Goal: Task Accomplishment & Management: Complete application form

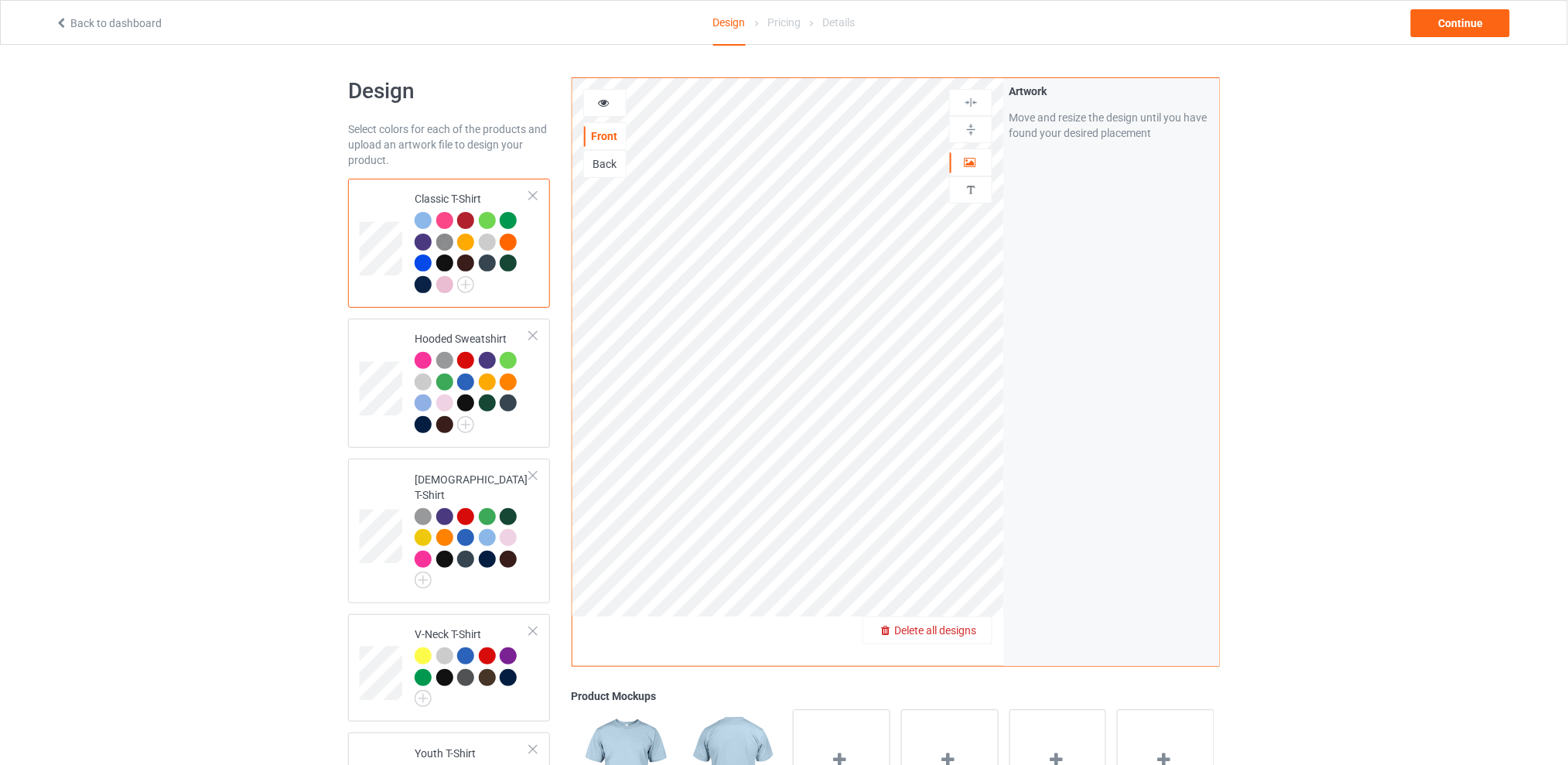
click at [982, 626] on div "Delete all designs" at bounding box center [927, 630] width 128 height 16
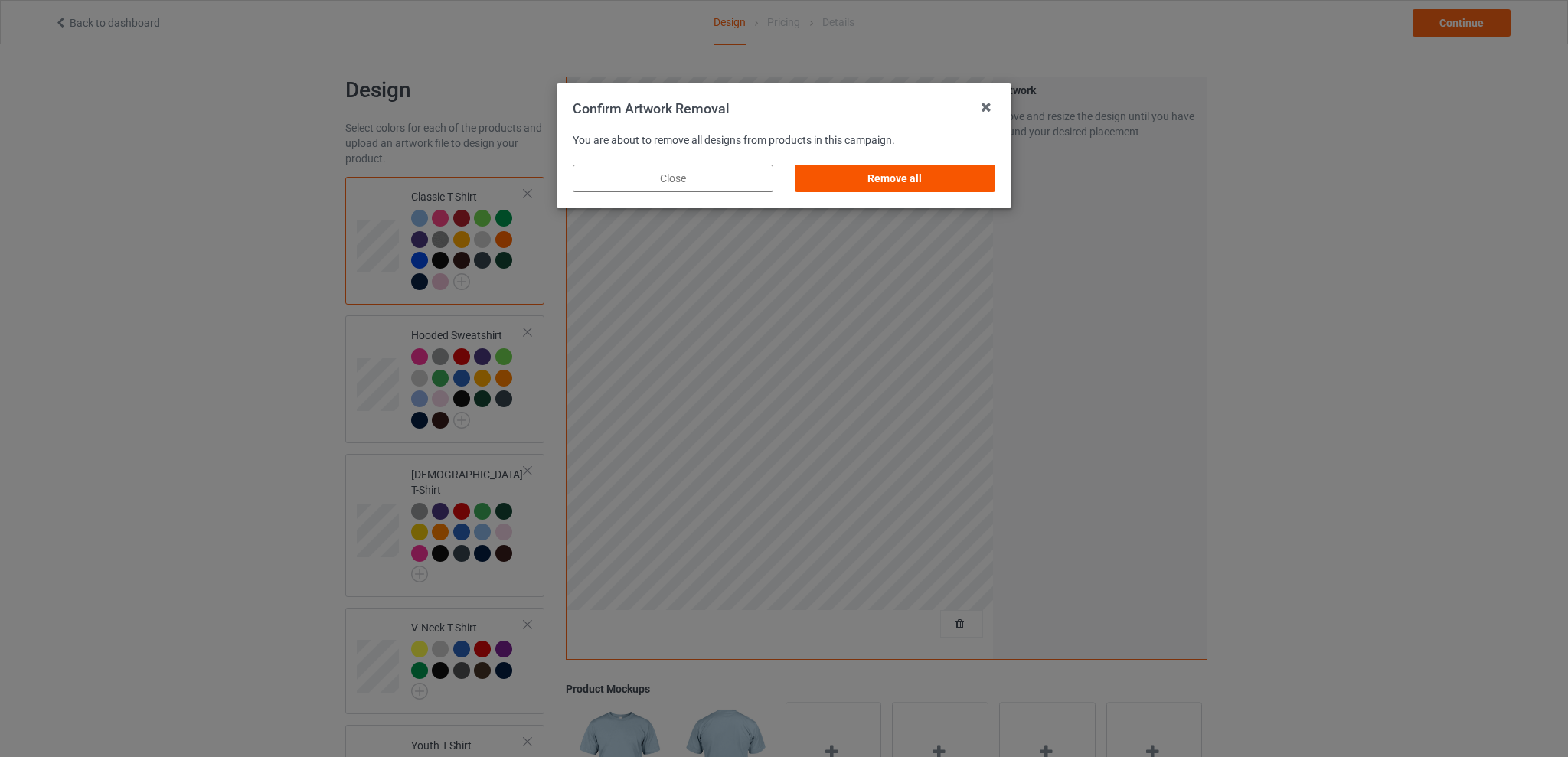
click at [913, 178] on div "Remove all" at bounding box center [895, 178] width 200 height 27
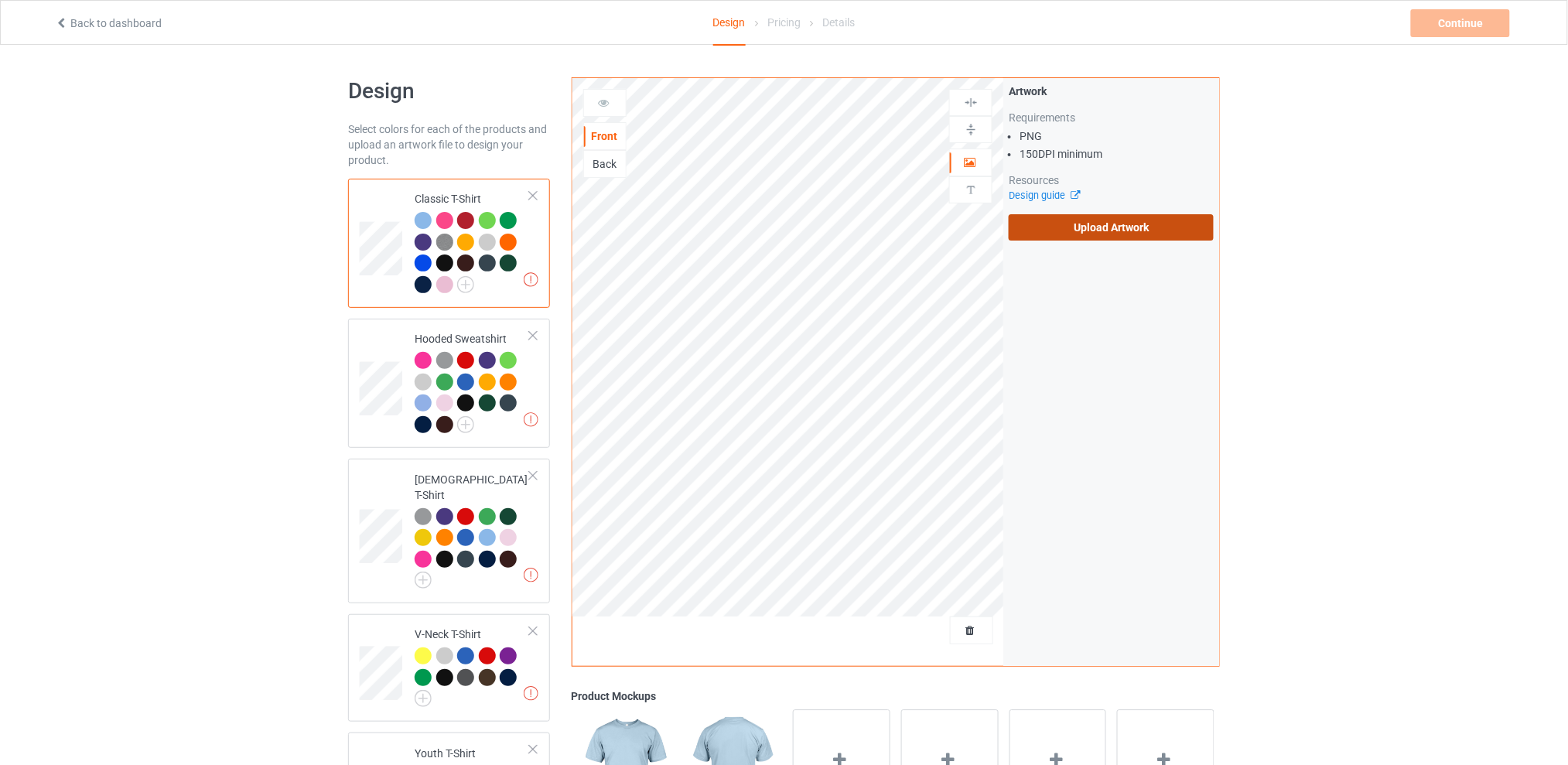
click at [1094, 233] on label "Upload Artwork" at bounding box center [1111, 227] width 205 height 27
click at [0, 0] on input "Upload Artwork" at bounding box center [0, 0] width 0 height 0
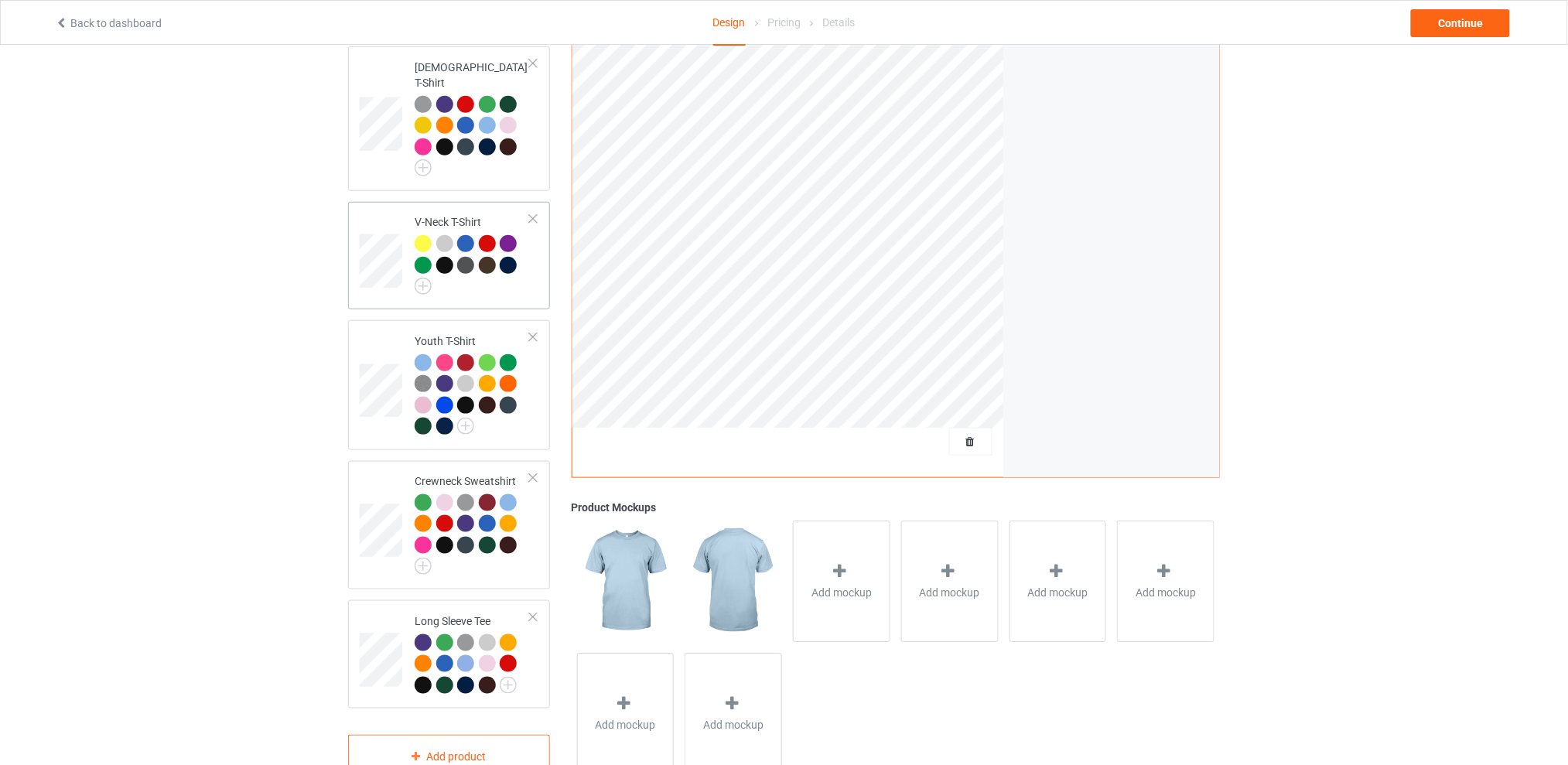
scroll to position [141, 0]
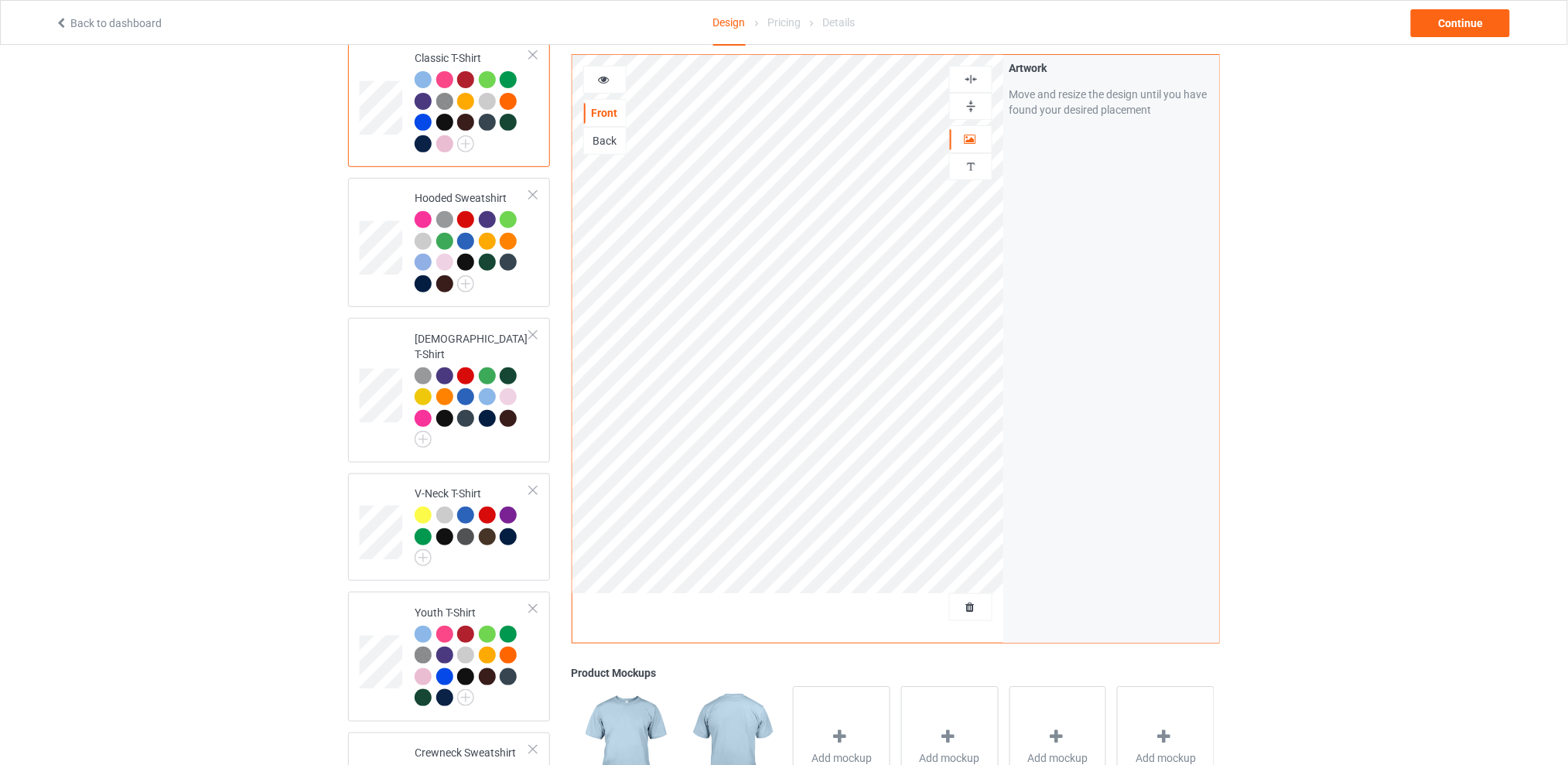
click at [1428, 214] on div "Design Select colors for each of the products and upload an artwork file to des…" at bounding box center [784, 494] width 1568 height 1180
click at [1439, 17] on div "Continue" at bounding box center [1460, 22] width 99 height 27
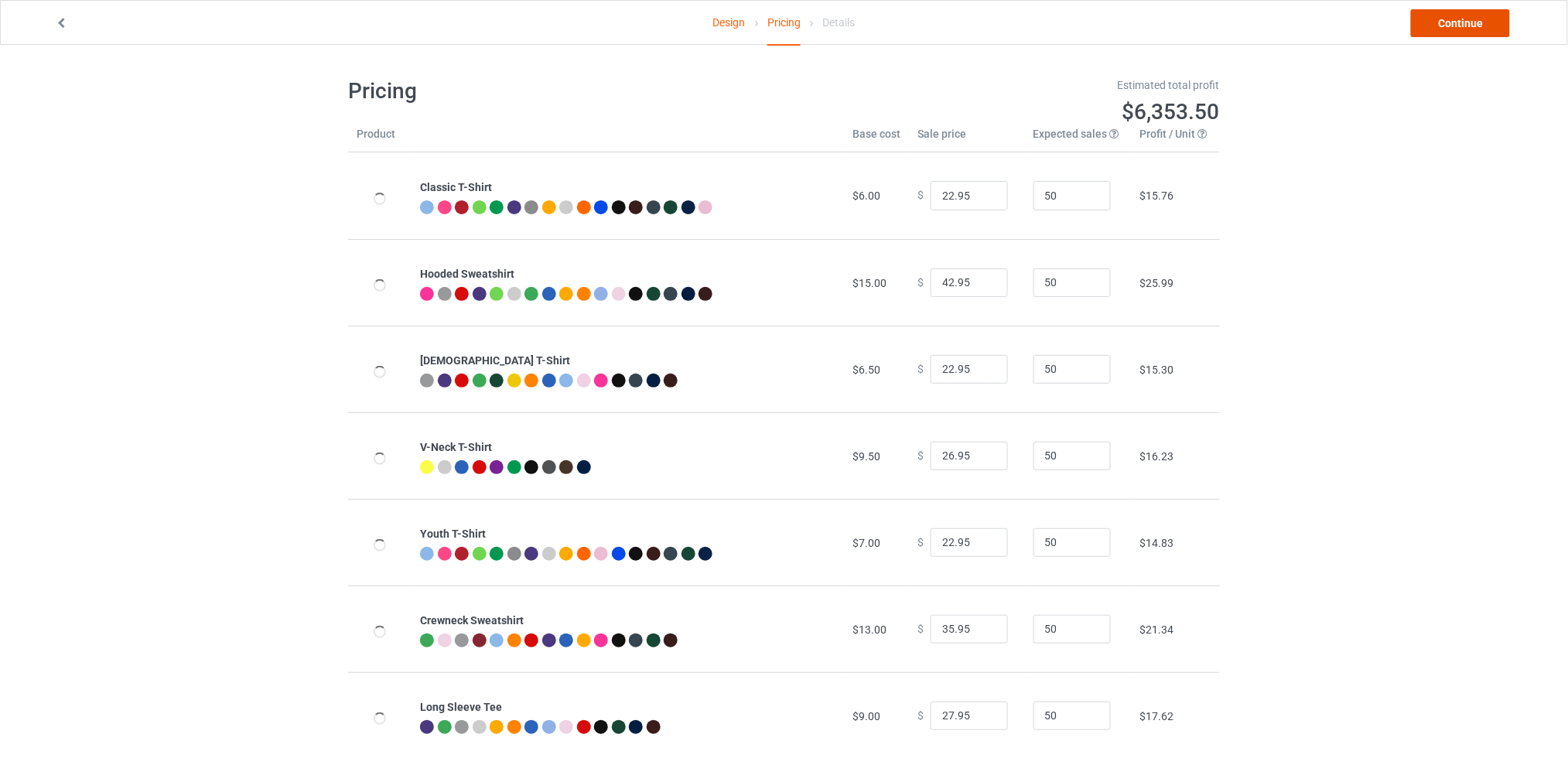
click at [1439, 18] on link "Continue" at bounding box center [1460, 22] width 99 height 27
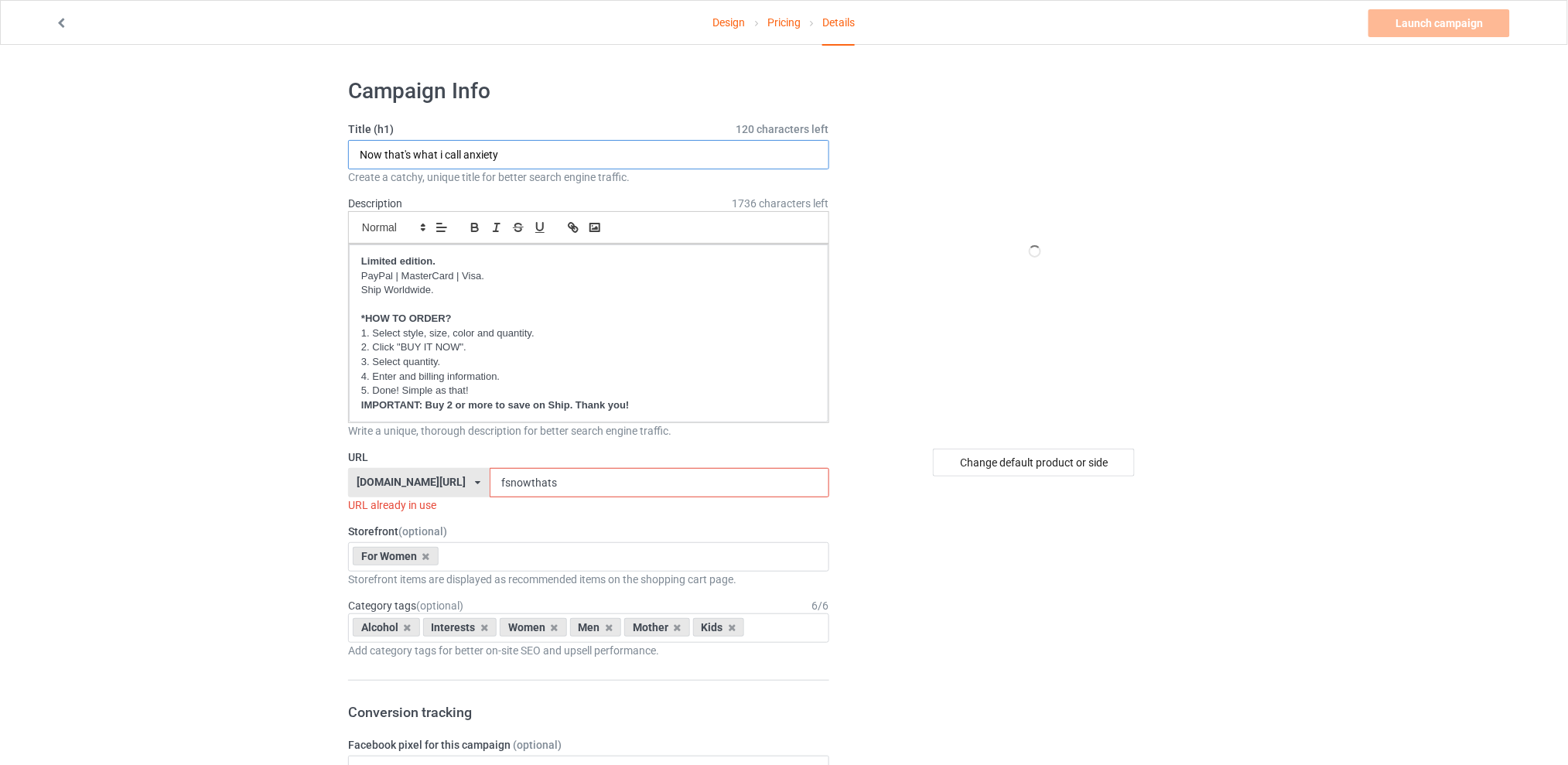
drag, startPoint x: 378, startPoint y: 157, endPoint x: 184, endPoint y: 157, distance: 194.0
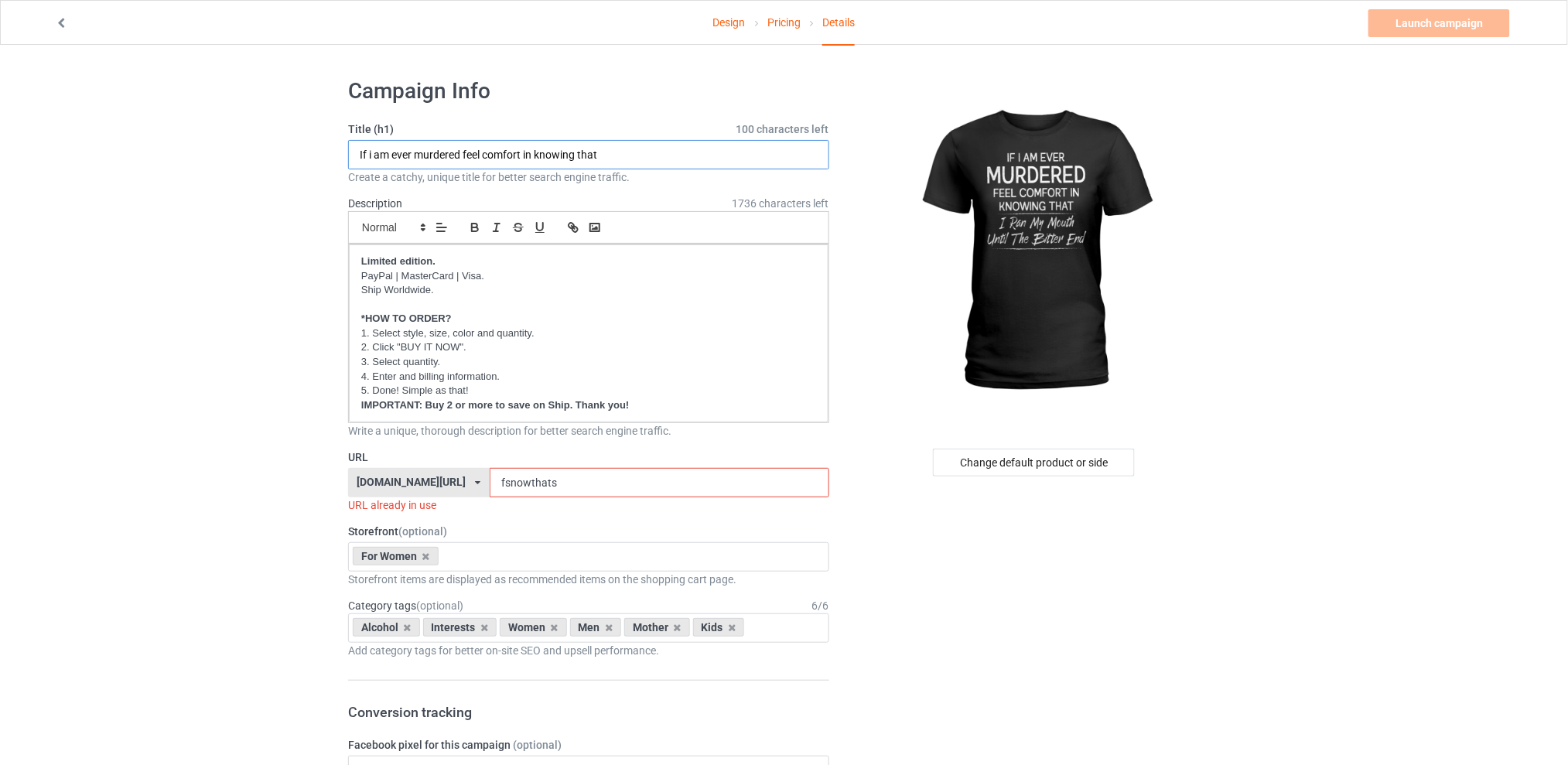
type input "If i am ever murdered feel comfort in knowing that"
drag, startPoint x: 583, startPoint y: 484, endPoint x: 492, endPoint y: 484, distance: 91.0
click at [492, 484] on div "[DOMAIN_NAME][URL] [DOMAIN_NAME][URL] [DOMAIN_NAME][URL] [DOMAIN_NAME][URL] 5d7…" at bounding box center [588, 482] width 481 height 29
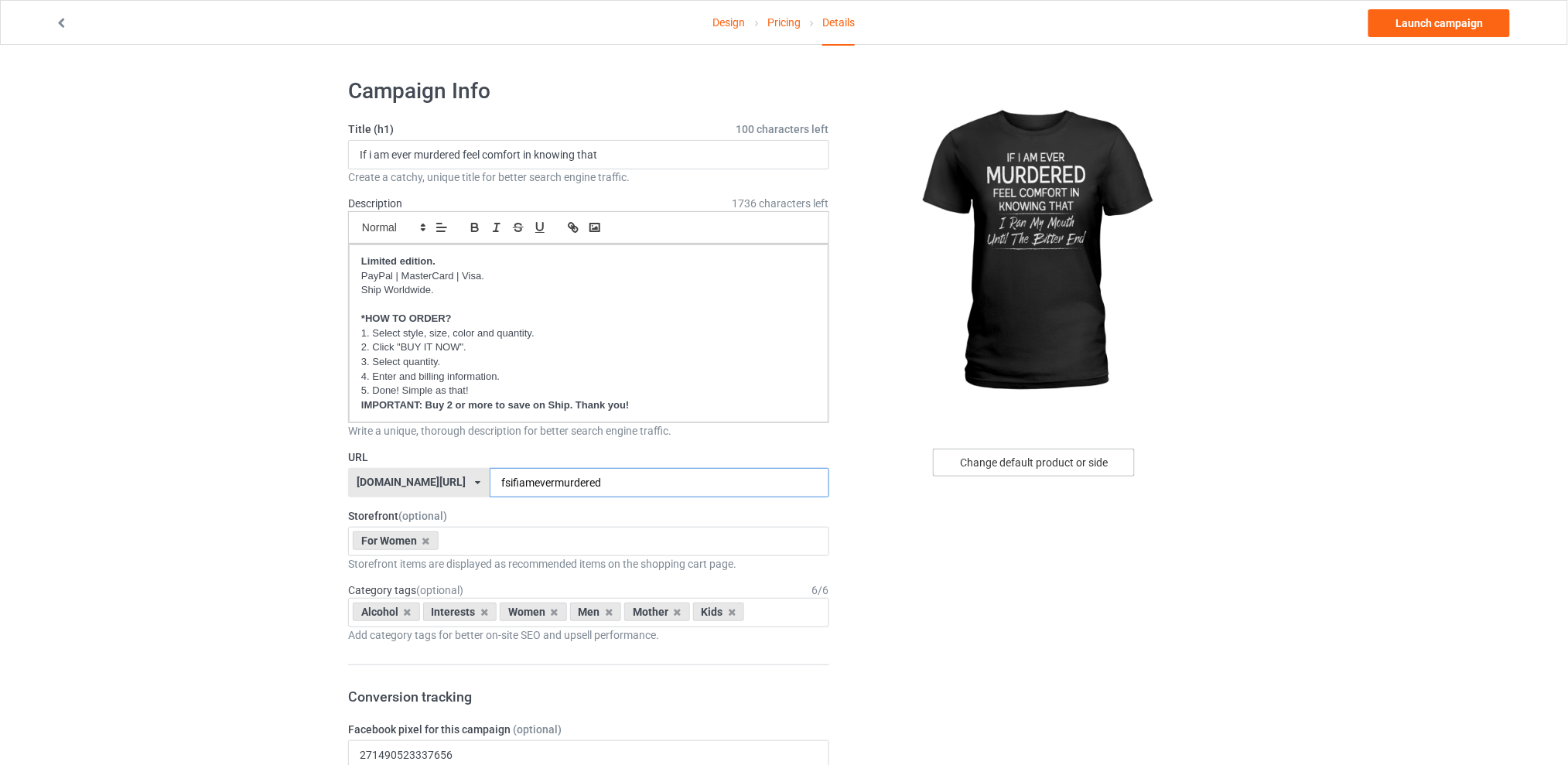
type input "fsifiamevermurdered"
click at [1004, 455] on div "Change default product or side" at bounding box center [1034, 462] width 202 height 27
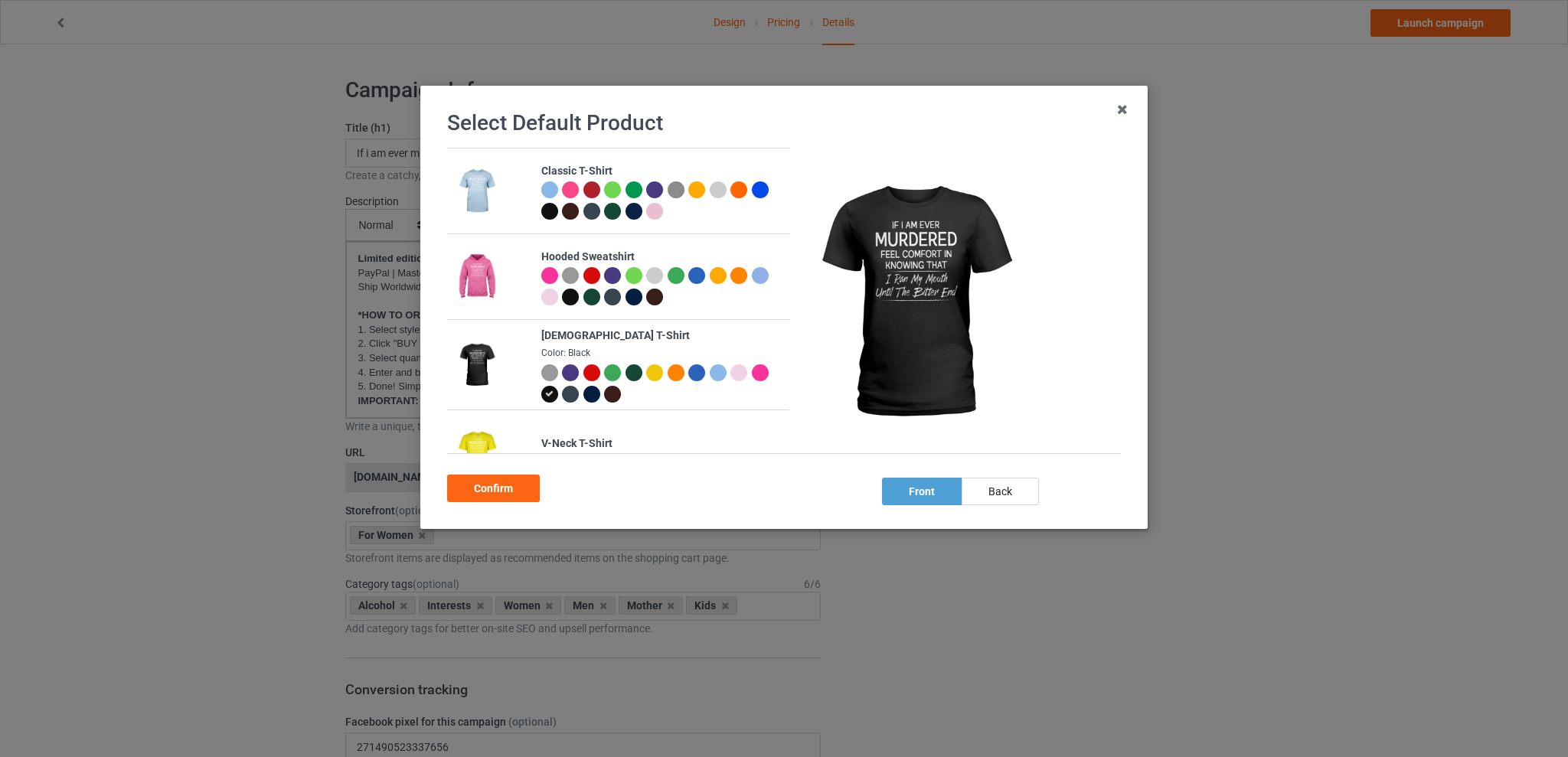
click at [591, 369] on div at bounding box center [592, 372] width 16 height 16
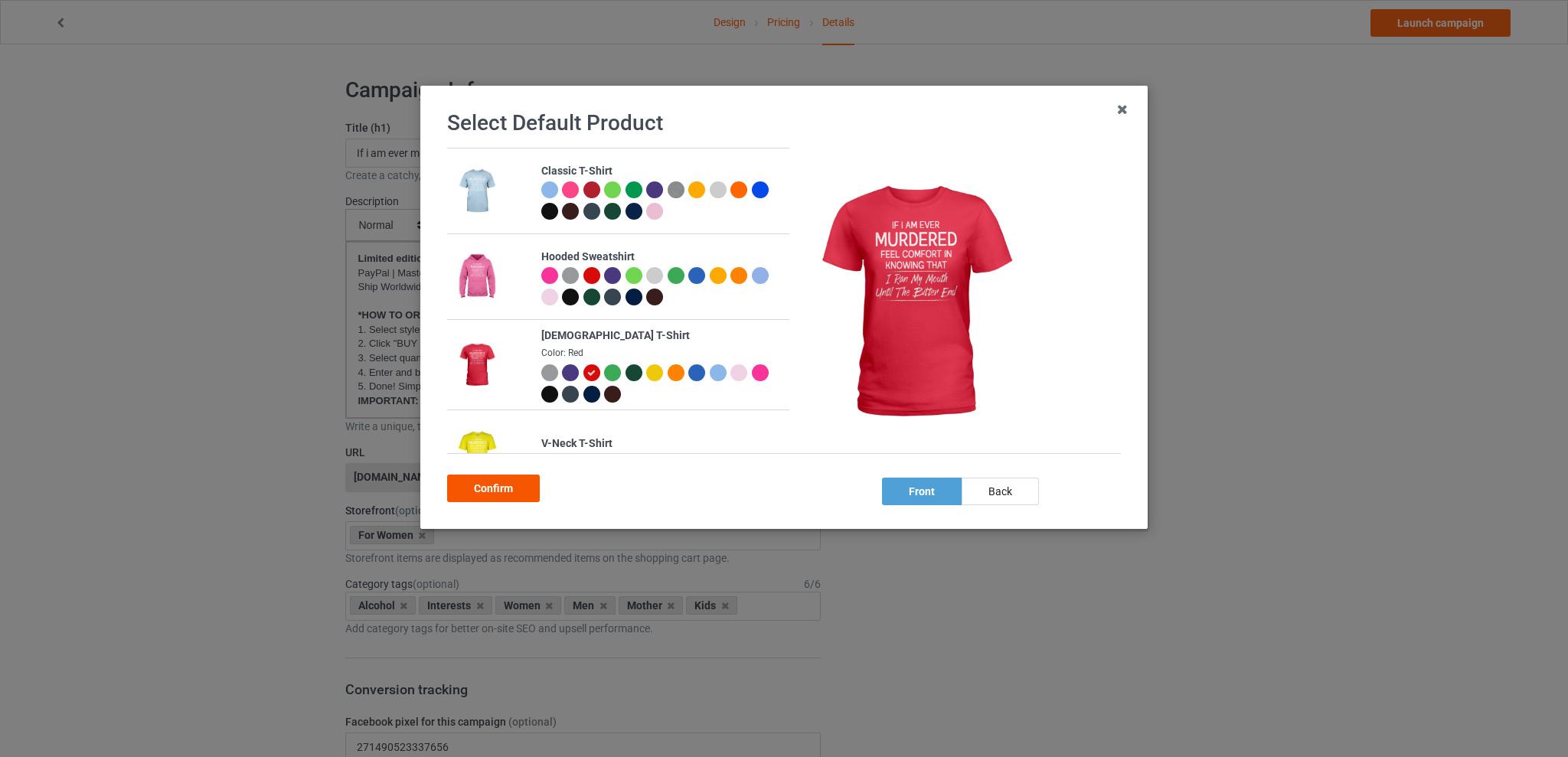
click at [482, 485] on div "Confirm" at bounding box center [494, 488] width 92 height 27
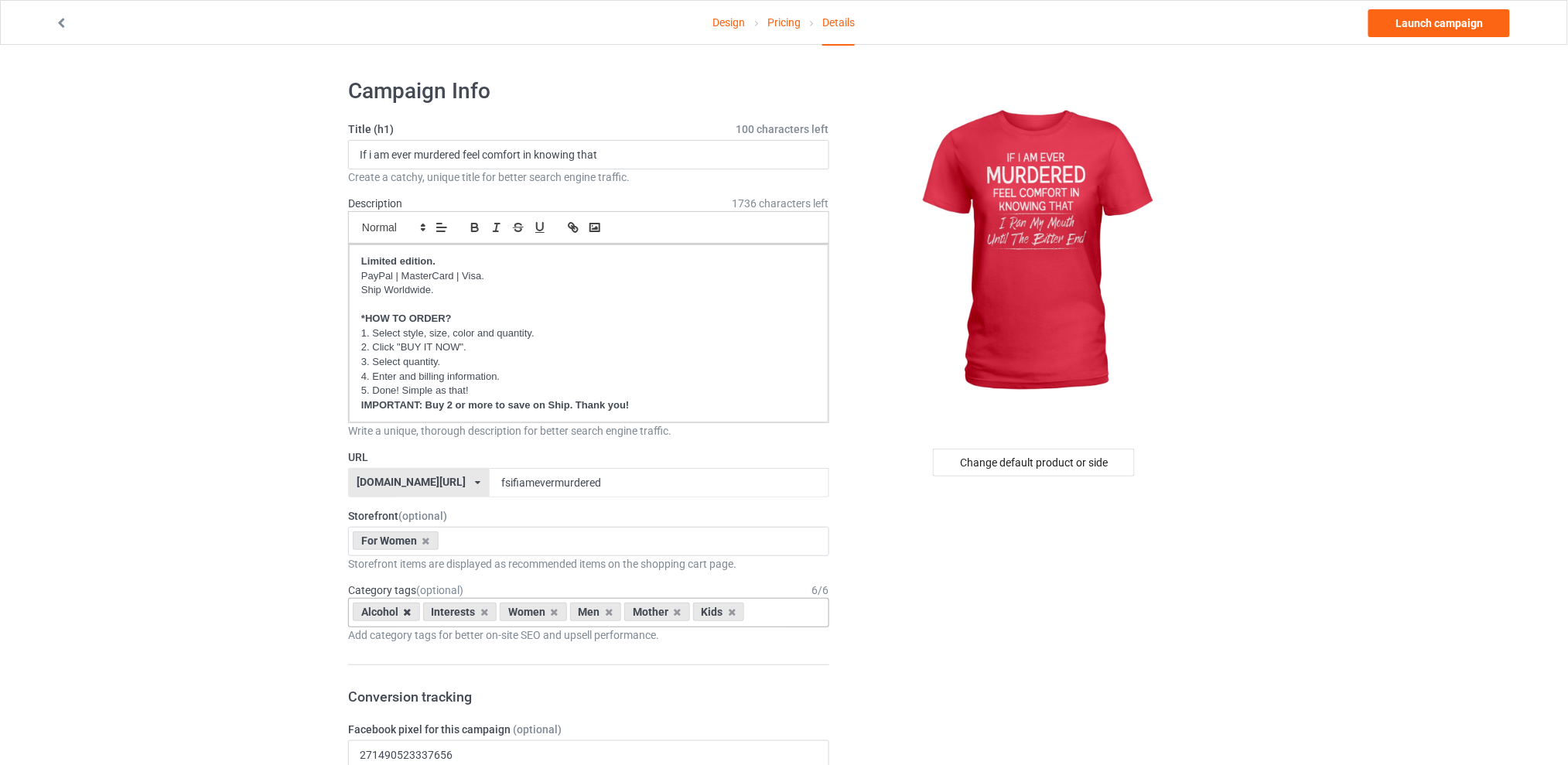
click at [407, 611] on icon at bounding box center [407, 613] width 7 height 10
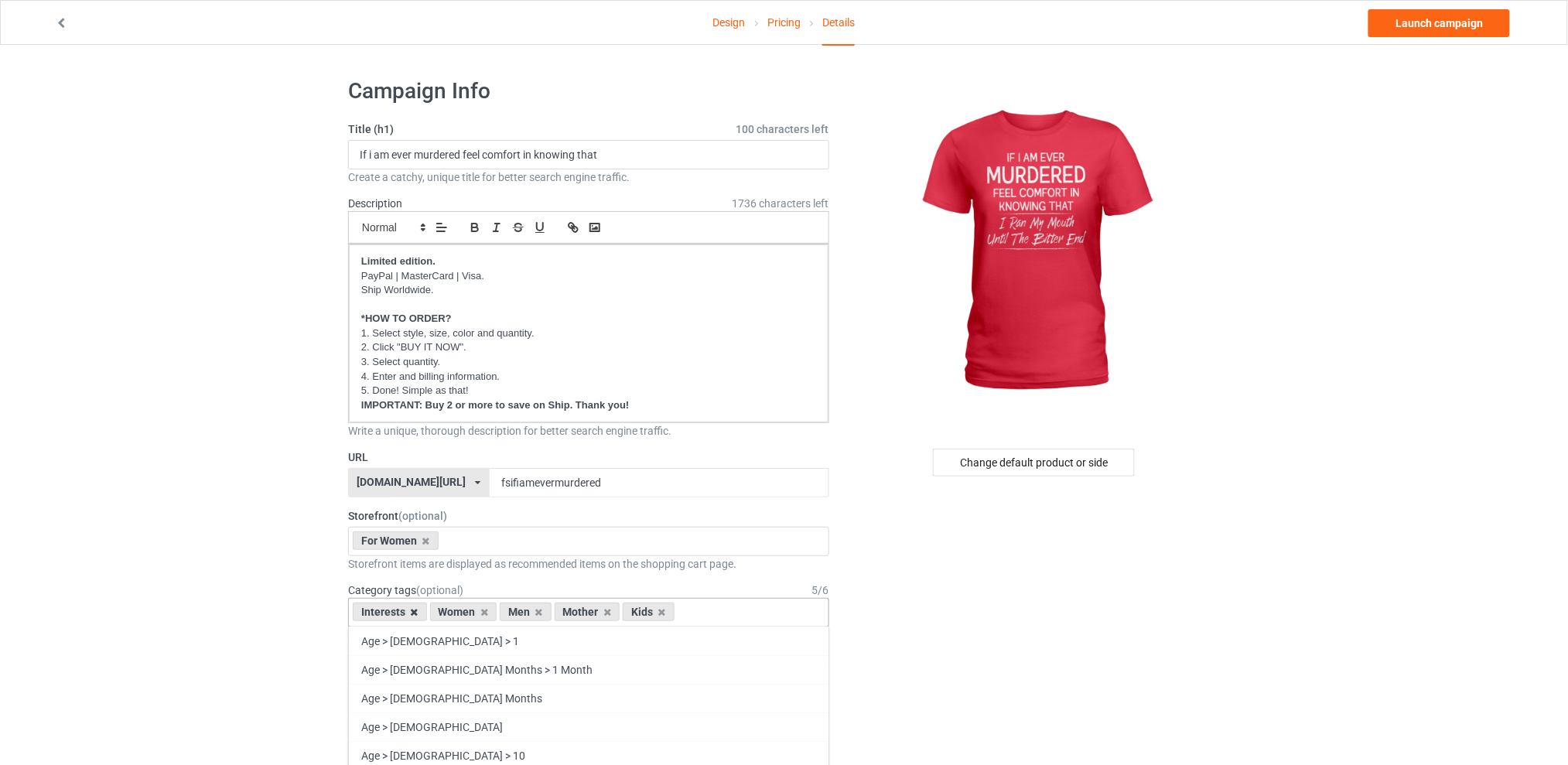
click at [411, 613] on icon at bounding box center [414, 613] width 7 height 10
click at [463, 609] on icon at bounding box center [461, 613] width 7 height 10
click at [475, 611] on icon at bounding box center [475, 613] width 7 height 10
click at [464, 611] on icon at bounding box center [461, 613] width 7 height 10
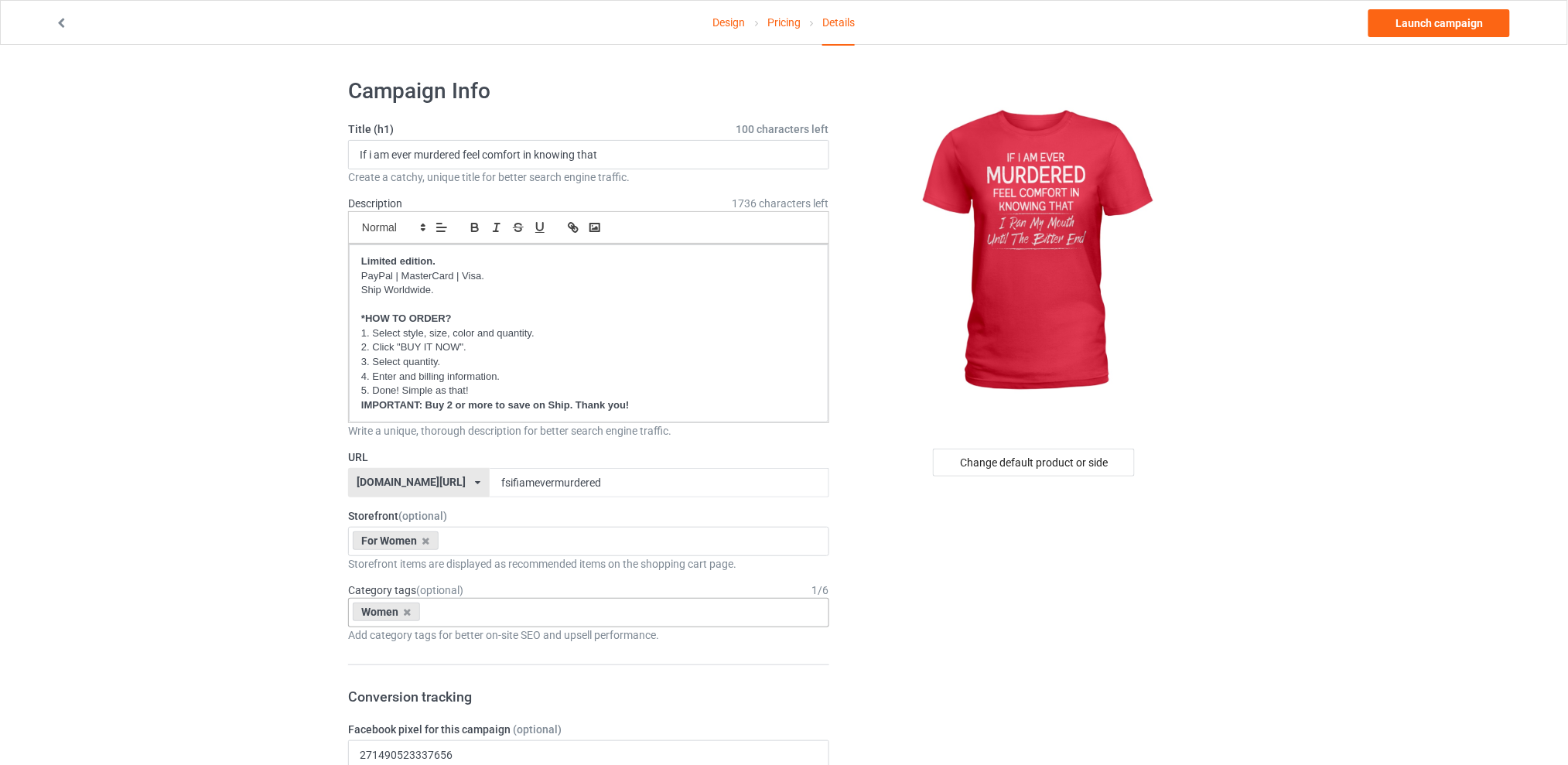
click at [1421, 22] on link "Launch campaign" at bounding box center [1439, 22] width 141 height 27
